Goal: Find specific page/section: Find specific page/section

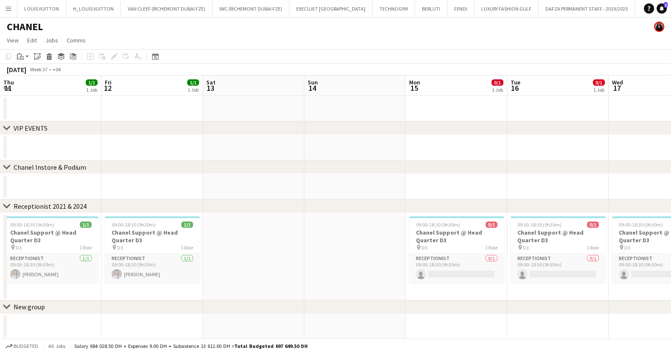
scroll to position [0, 294]
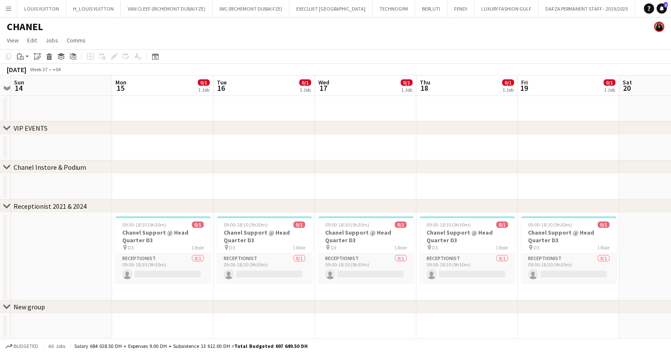
click at [7, 5] on app-icon "Menu" at bounding box center [8, 8] width 7 height 7
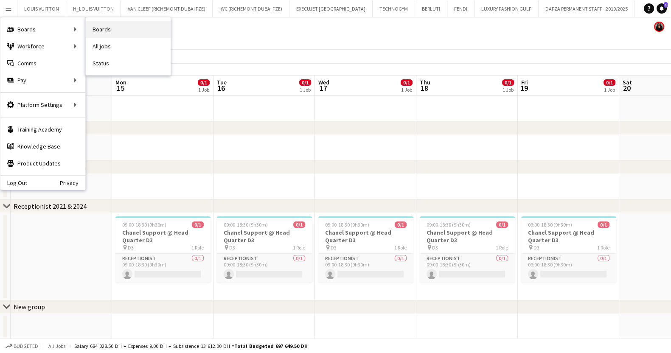
click at [127, 31] on link "Boards" at bounding box center [128, 29] width 85 height 17
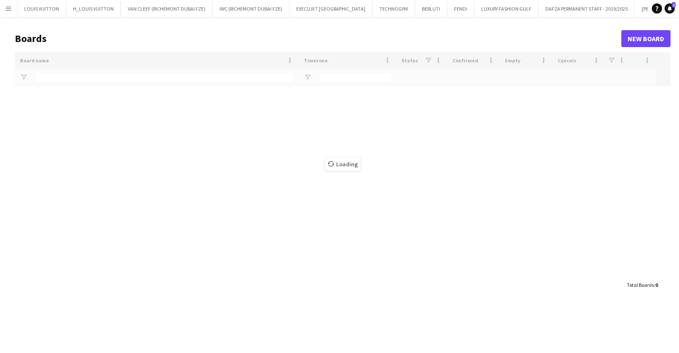
type input "*******"
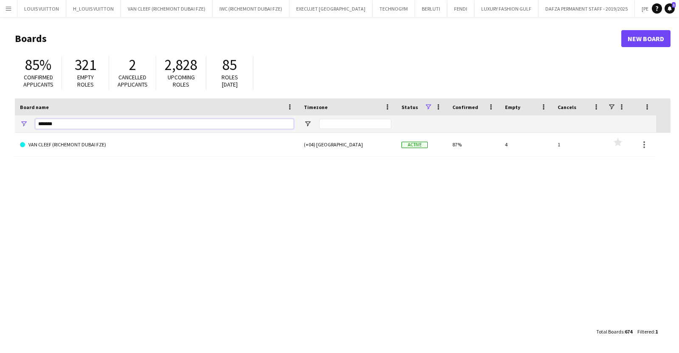
drag, startPoint x: 64, startPoint y: 122, endPoint x: 2, endPoint y: 124, distance: 62.0
click at [1, 124] on main "Boards New Board 85% Confirmed applicants 321 Empty roles 2 Cancelled applicant…" at bounding box center [339, 185] width 679 height 336
type input "***"
click at [83, 159] on div "LMI - LA MODE EN IMAGE (+04) [GEOGRAPHIC_DATA] Active 81% 0 0 Favourites" at bounding box center [343, 228] width 656 height 191
click at [82, 149] on link "LMI - LA MODE EN IMAGE" at bounding box center [157, 145] width 274 height 24
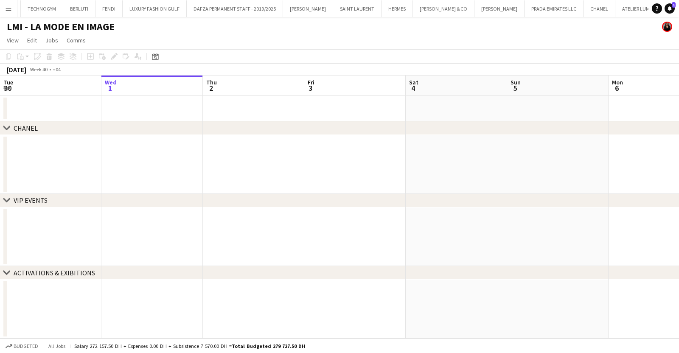
scroll to position [0, 356]
drag, startPoint x: 183, startPoint y: 184, endPoint x: 152, endPoint y: 183, distance: 31.0
click at [153, 183] on div "chevron-right CHANEL chevron-right VIP EVENTS chevron-right ACTIVATIONS & EXIBI…" at bounding box center [339, 207] width 679 height 263
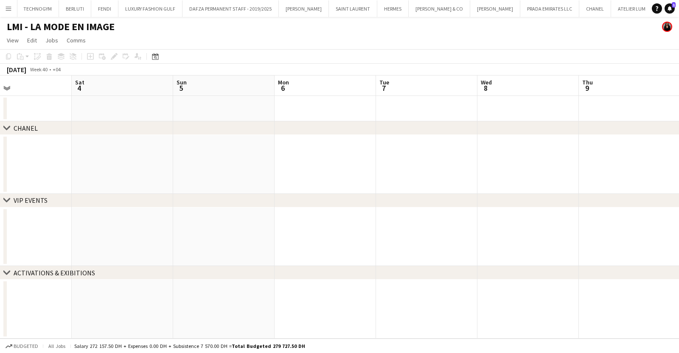
drag, startPoint x: 170, startPoint y: 145, endPoint x: 434, endPoint y: 145, distance: 263.3
click at [127, 145] on app-calendar-viewport "Tue 30 Wed 1 Thu 2 Fri 3 Sat 4 Sun 5 Mon 6 Tue 7 Wed 8 Thu 9 Fri 10 Sat 11" at bounding box center [339, 207] width 679 height 263
drag, startPoint x: 281, startPoint y: 137, endPoint x: 272, endPoint y: 140, distance: 9.9
click at [240, 138] on app-calendar-viewport "Tue 30 Wed 1 Thu 2 Fri 3 Sat 4 Sun 5 Mon 6 Tue 7 Wed 8 Thu 9 Fri 10 Sat 11" at bounding box center [339, 207] width 679 height 263
drag, startPoint x: 375, startPoint y: 132, endPoint x: 234, endPoint y: 135, distance: 141.9
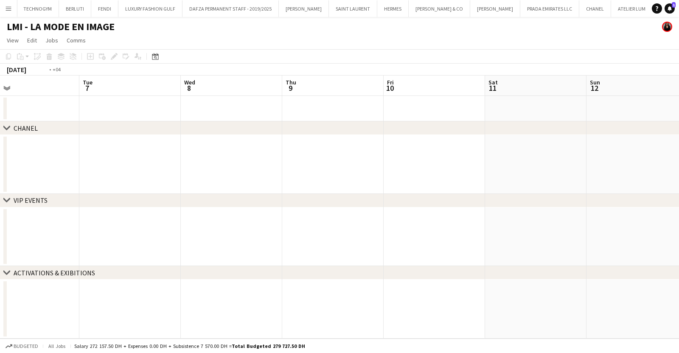
click at [235, 135] on div "chevron-right CHANEL chevron-right VIP EVENTS chevron-right ACTIVATIONS & EXIBI…" at bounding box center [339, 207] width 679 height 263
drag, startPoint x: 607, startPoint y: 152, endPoint x: 190, endPoint y: 116, distance: 419.1
click at [197, 113] on app-calendar-viewport "Fri 3 Sat 4 Sun 5 Mon 6 Tue 7 Wed 8 Thu 9 Fri 10 Sat 11 Sun 12 Mon 13 Tue 14" at bounding box center [339, 207] width 679 height 263
drag, startPoint x: 398, startPoint y: 137, endPoint x: 238, endPoint y: 153, distance: 160.9
click at [245, 152] on app-calendar-viewport "Wed 8 Thu 9 Fri 10 Sat 11 Sun 12 Mon 13 Tue 14 Wed 15 Thu 16 Fri 17 Sat 18 Sun …" at bounding box center [339, 207] width 679 height 263
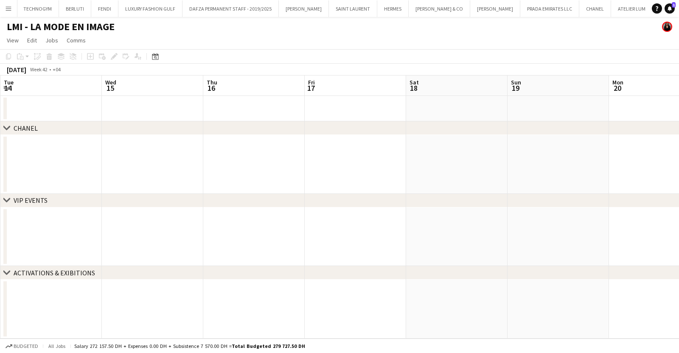
drag, startPoint x: 374, startPoint y: 174, endPoint x: 236, endPoint y: 174, distance: 138.0
click at [241, 174] on app-calendar-viewport "Sat 11 Sun 12 Mon 13 Tue 14 Wed 15 Thu 16 Fri 17 Sat 18 Sun 19 Mon 20 Tue 21 We…" at bounding box center [339, 207] width 679 height 263
drag, startPoint x: 232, startPoint y: 142, endPoint x: 205, endPoint y: 147, distance: 27.2
click at [205, 147] on app-calendar-viewport "Sun 12 Mon 13 Tue 14 Wed 15 Thu 16 Fri 17 Sat 18 Sun 19 Mon 20 Tue 21 Wed 22 Th…" at bounding box center [339, 207] width 679 height 263
drag, startPoint x: 434, startPoint y: 151, endPoint x: 120, endPoint y: 161, distance: 314.0
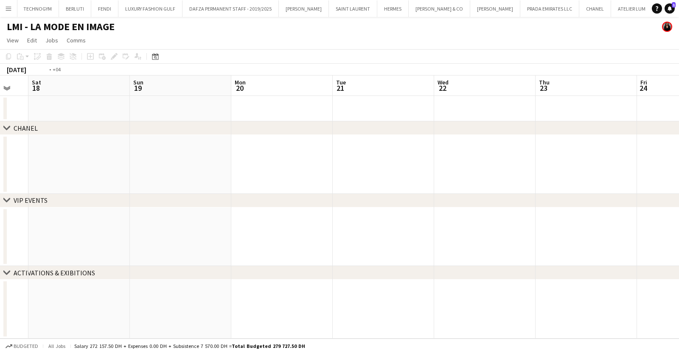
click at [133, 158] on app-calendar-viewport "Wed 15 Thu 16 Fri 17 Sat 18 Sun 19 Mon 20 Tue 21 Wed 22 Thu 23 Fri 24 Sat 25 Su…" at bounding box center [339, 207] width 679 height 263
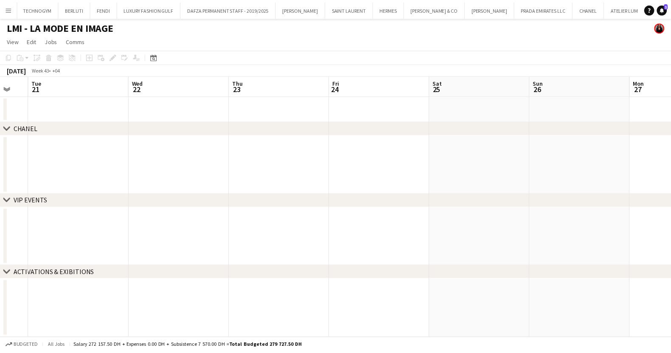
scroll to position [0, 323]
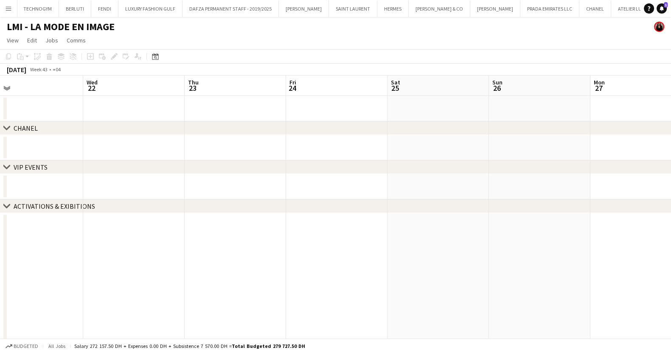
drag, startPoint x: 372, startPoint y: 167, endPoint x: 208, endPoint y: 189, distance: 165.0
click at [234, 180] on div "chevron-right CHANEL chevron-right VIP EVENTS chevron-right ACTIVATIONS & EXIBI…" at bounding box center [335, 218] width 671 height 284
drag, startPoint x: 418, startPoint y: 137, endPoint x: 343, endPoint y: 137, distance: 75.6
click at [379, 137] on app-calendar-viewport "Sat 18 Sun 19 Mon 20 Tue 21 Wed 22 Thu 23 Fri 24 Sat 25 Sun 26 Mon 27 Tue 28 We…" at bounding box center [335, 218] width 671 height 284
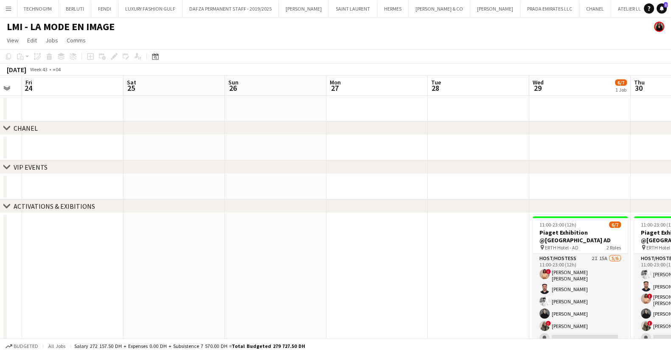
drag, startPoint x: 521, startPoint y: 157, endPoint x: 264, endPoint y: 156, distance: 256.5
click at [264, 156] on app-calendar-viewport "Tue 21 Wed 22 Thu 23 Fri 24 Sat 25 Sun 26 Mon 27 Tue 28 Wed 29 6/7 1 Job Thu 30…" at bounding box center [335, 271] width 671 height 391
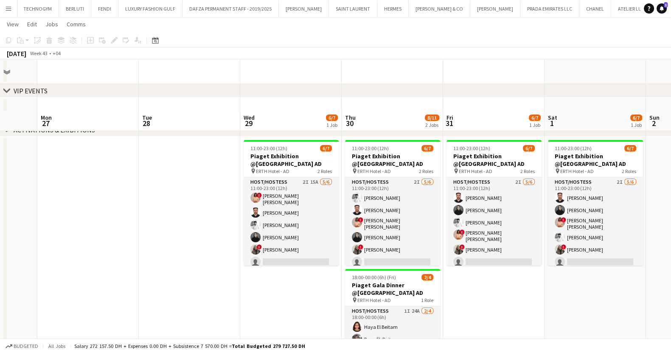
scroll to position [21, 0]
